Goal: Information Seeking & Learning: Learn about a topic

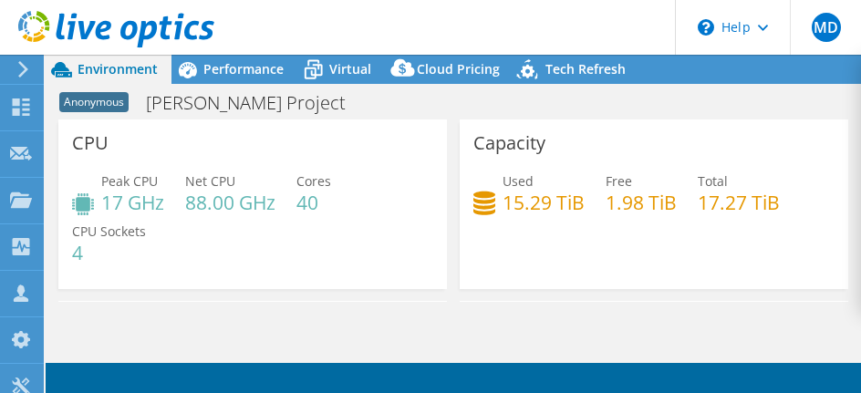
select select "USD"
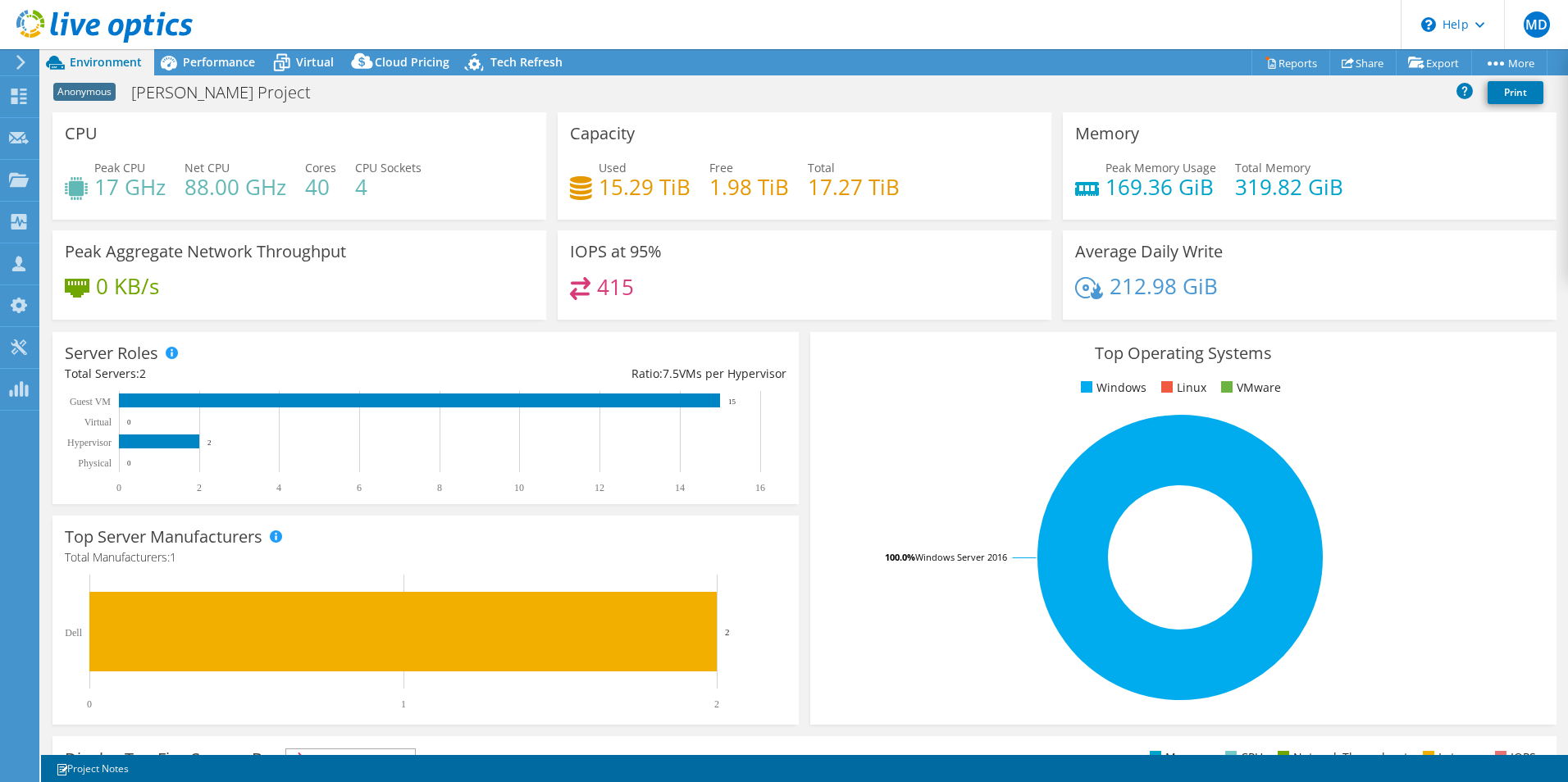
click at [182, 54] on div at bounding box center [96, 27] width 192 height 55
click at [203, 62] on span "Performance" at bounding box center [218, 61] width 72 height 15
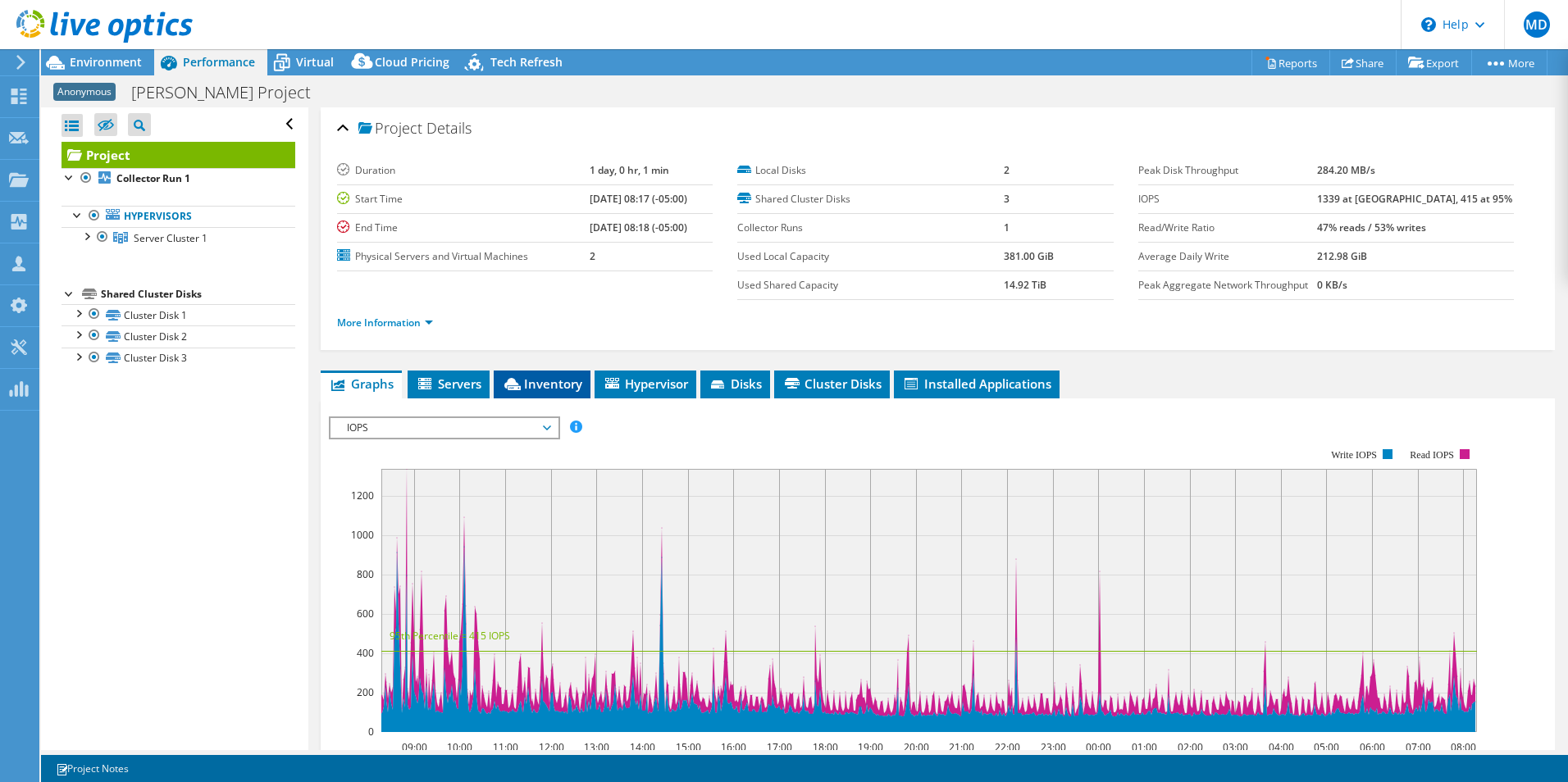
click at [567, 352] on span "Inventory" at bounding box center [541, 384] width 80 height 16
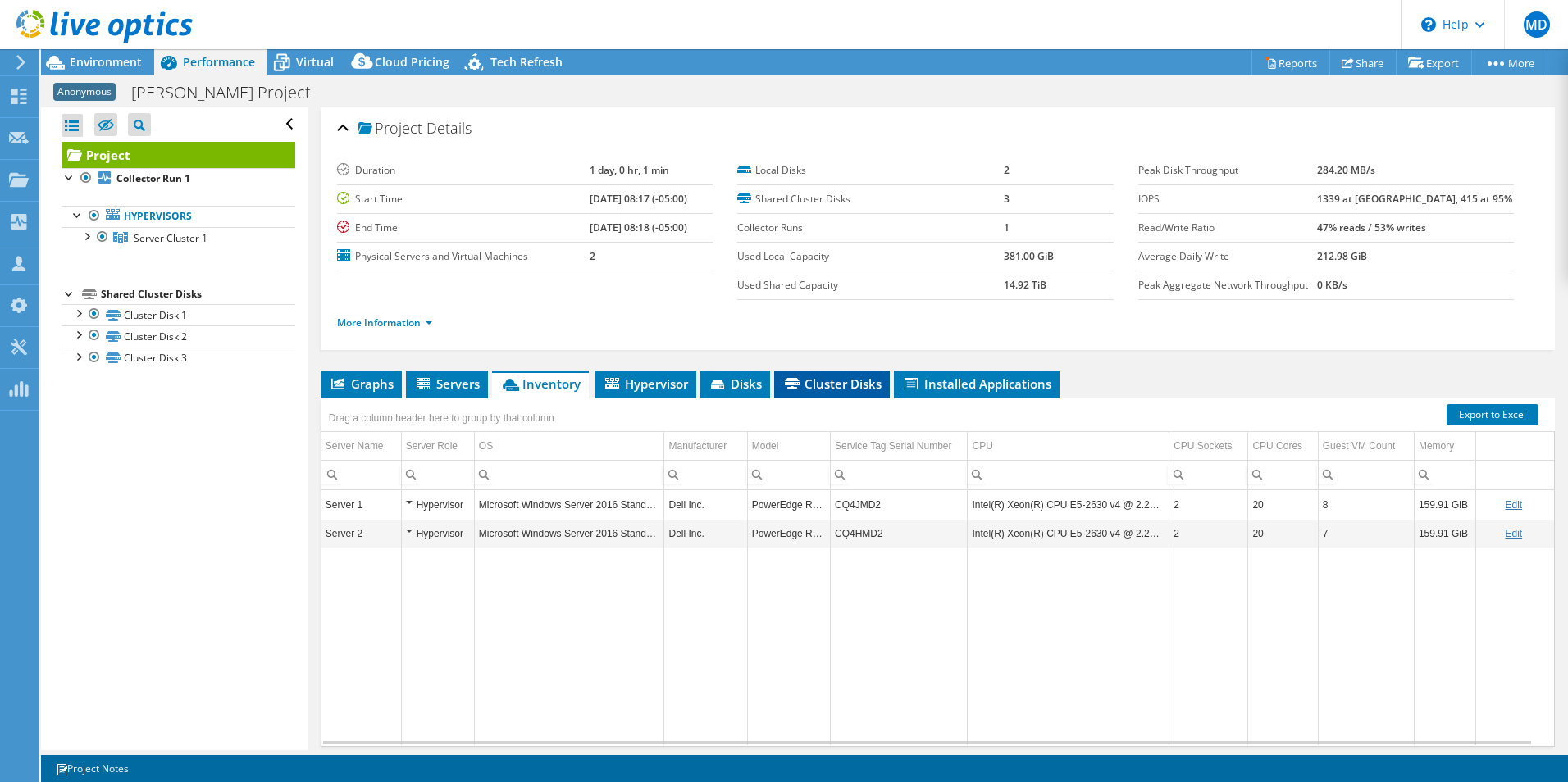
click at [773, 352] on span "Cluster Disks" at bounding box center [832, 384] width 99 height 16
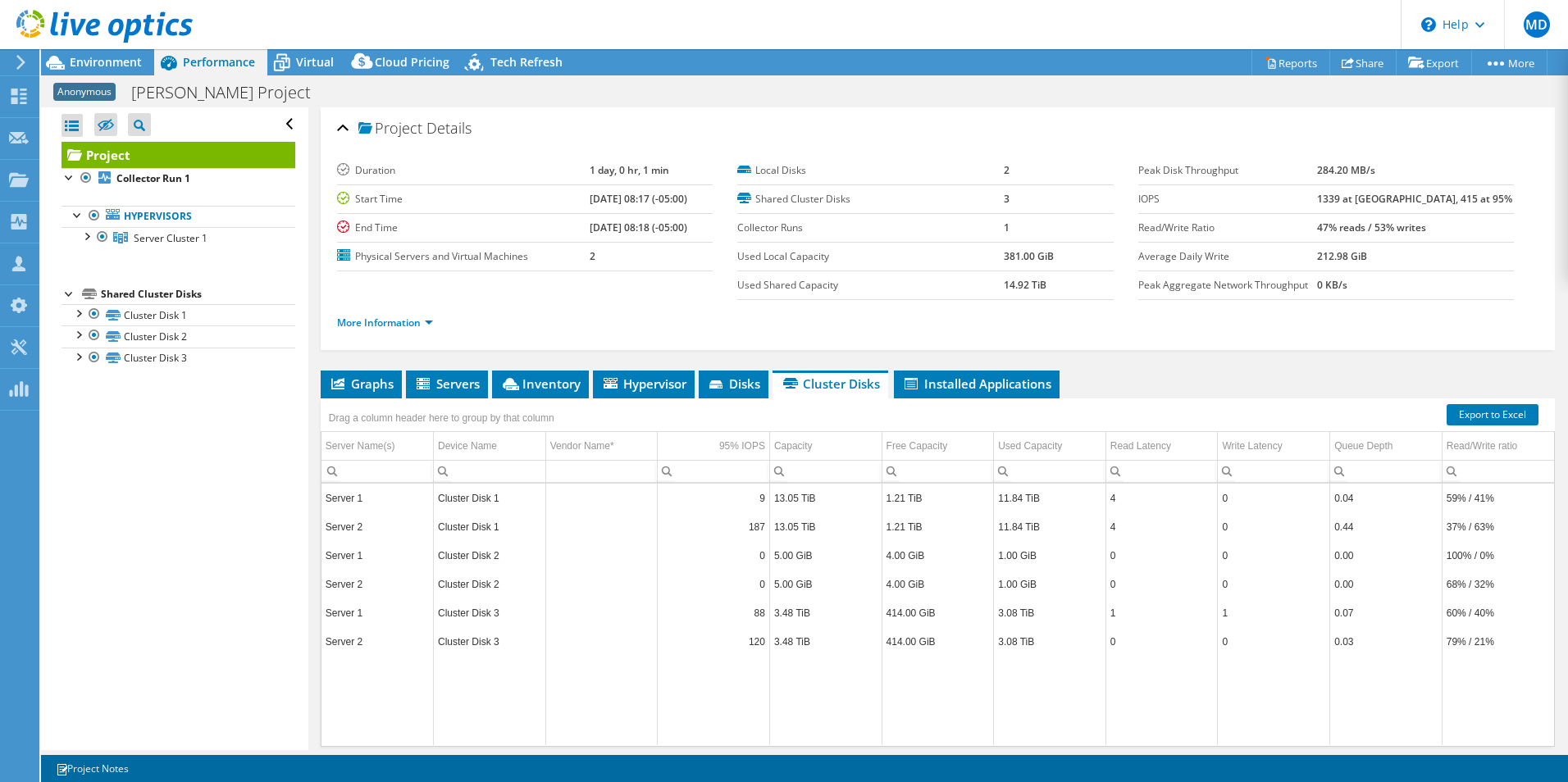
click at [773, 352] on div "Project Details Duration 1 day, 0 hr, 1 min Start Time 09/11/2025, 08:17 (-05:0…" at bounding box center [938, 458] width 1259 height 702
click at [773, 352] on li "Installed Applications" at bounding box center [976, 384] width 165 height 28
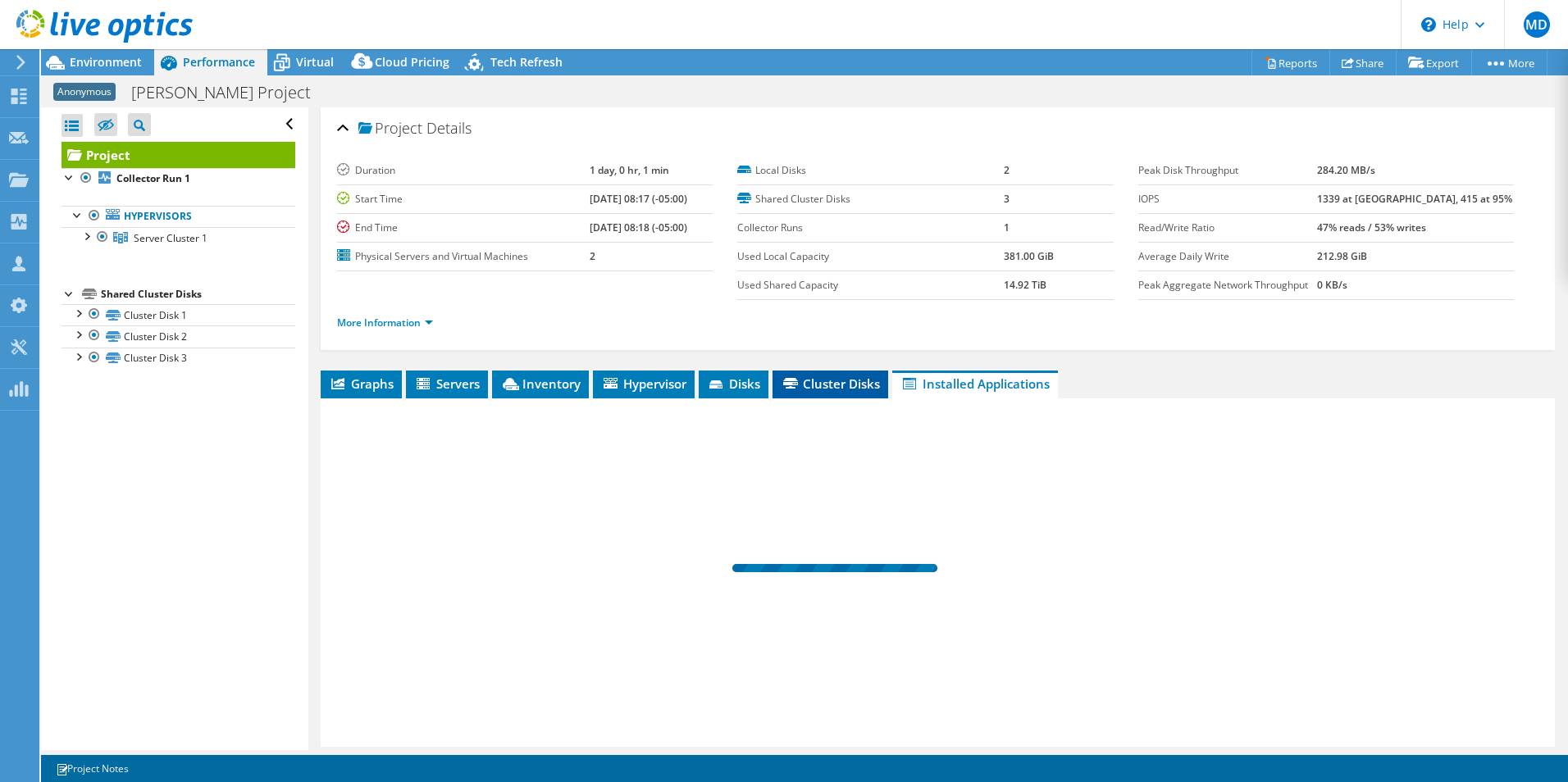
click at [773, 352] on li "Cluster Disks" at bounding box center [830, 384] width 116 height 28
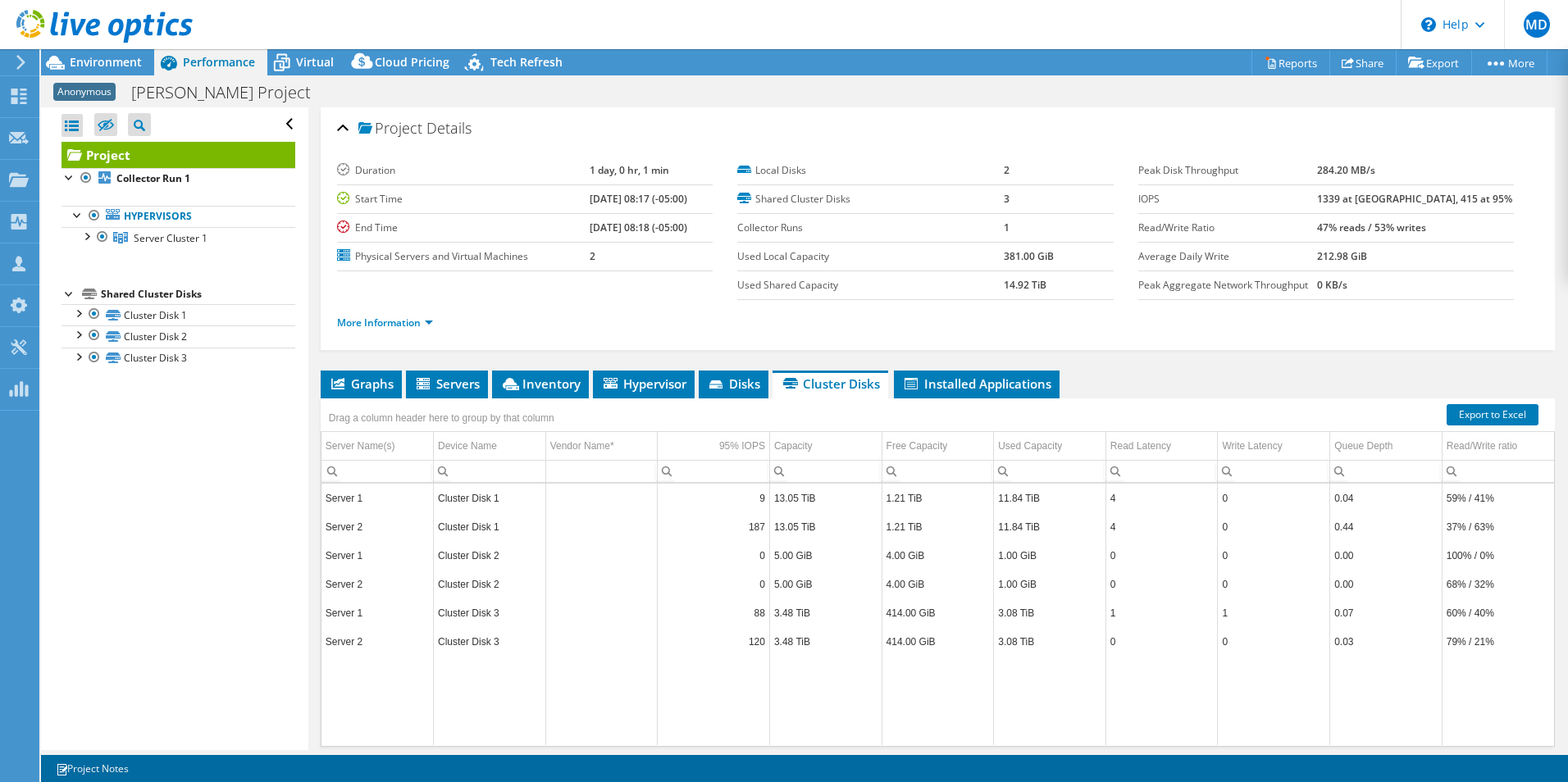
click at [773, 352] on ul "Graphs Servers Inventory Hypervisor Disks Cluster Disks Installed Applications" at bounding box center [938, 384] width 1234 height 28
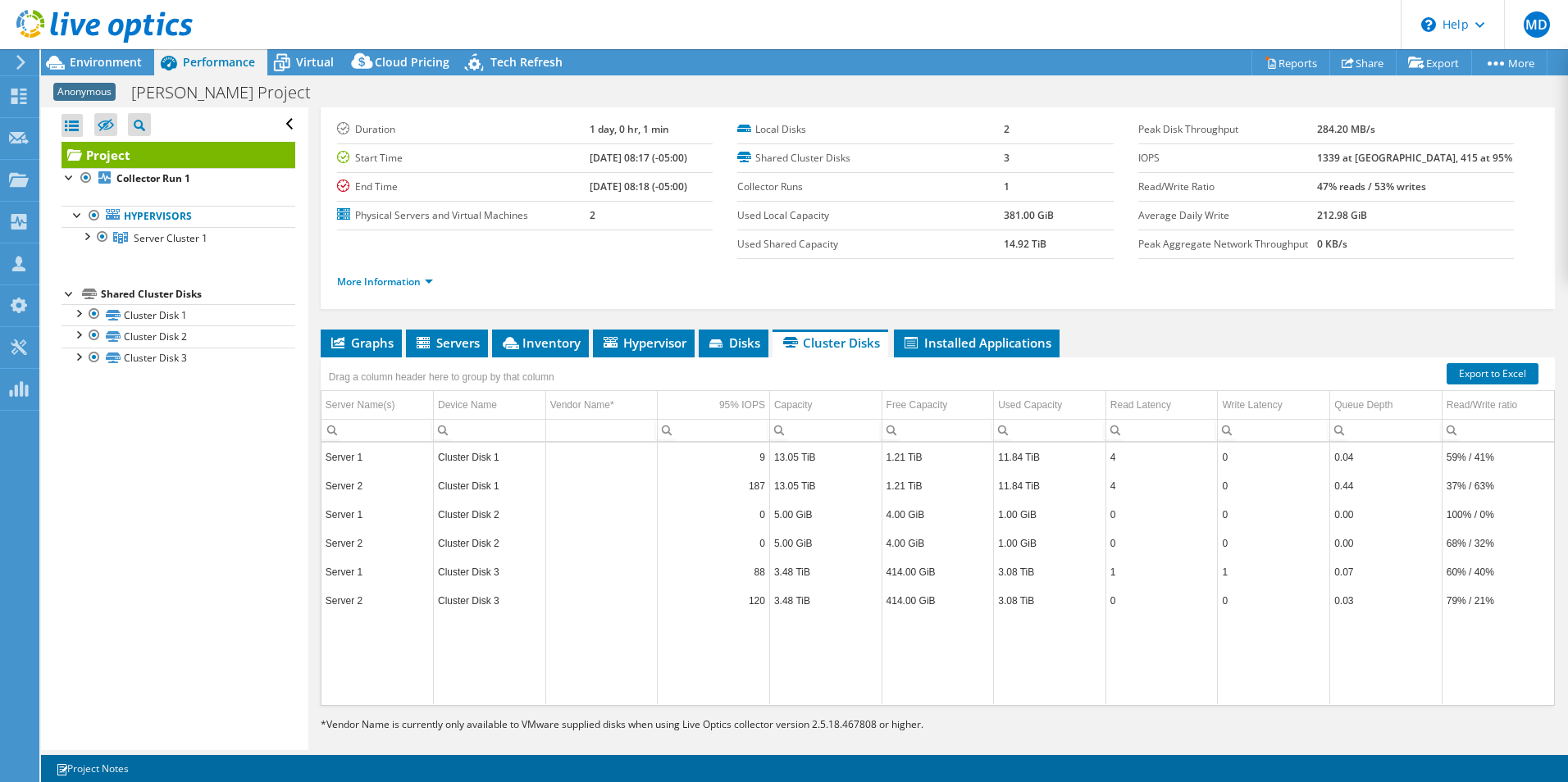
scroll to position [59, 0]
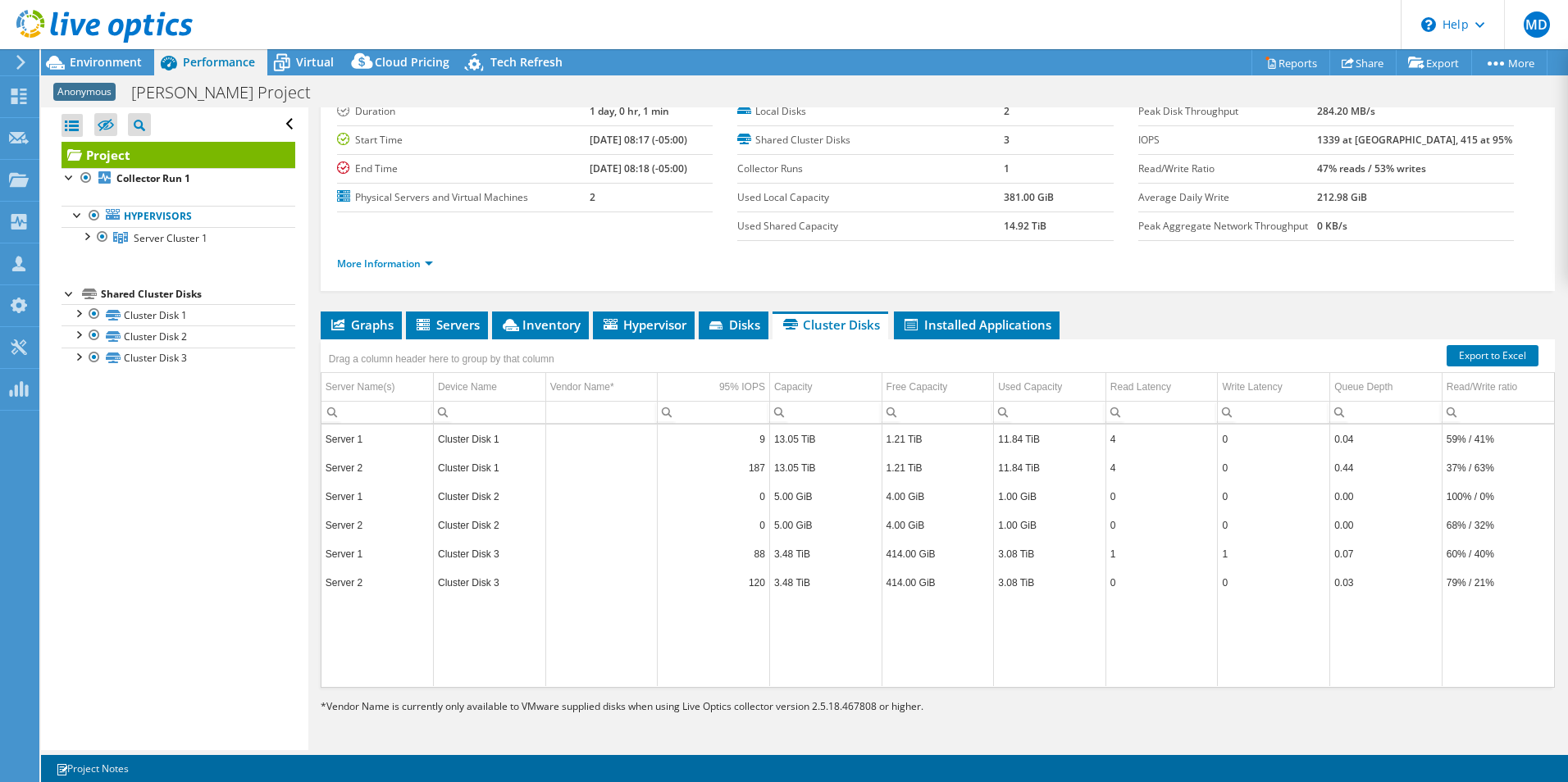
click at [773, 322] on ul "Graphs Servers Inventory Hypervisor Disks Cluster Disks Installed Applications" at bounding box center [938, 325] width 1234 height 28
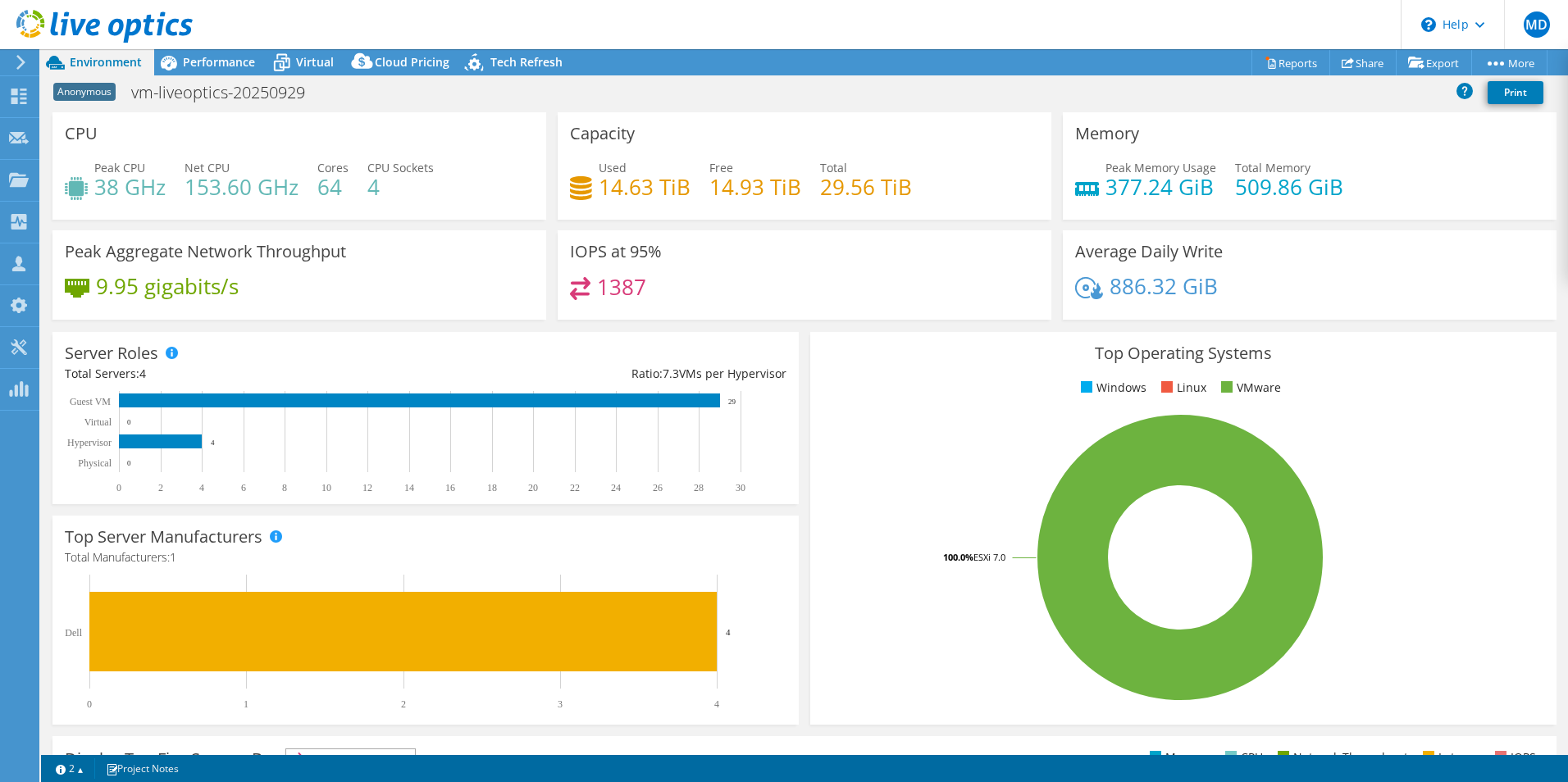
select select "USD"
